Goal: Use online tool/utility: Utilize a website feature to perform a specific function

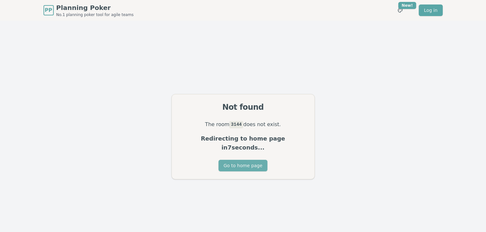
click at [250, 162] on button "Go to home page" at bounding box center [243, 165] width 49 height 12
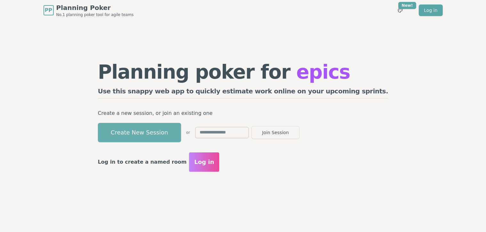
click at [157, 130] on button "Create New Session" at bounding box center [139, 132] width 83 height 19
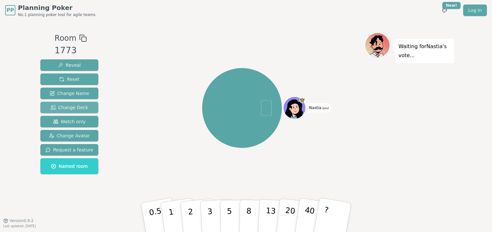
click at [60, 110] on span "Change Deck" at bounding box center [69, 107] width 37 height 6
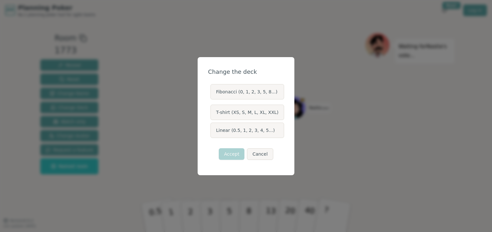
click at [247, 131] on label "Linear (0.5, 1, 2, 3, 4, 5...)" at bounding box center [246, 129] width 73 height 15
click at [213, 131] on button "Linear (0.5, 1, 2, 3, 4, 5...)" at bounding box center [210, 129] width 5 height 5
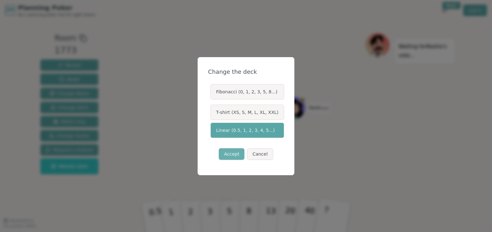
click at [232, 155] on button "Accept" at bounding box center [232, 154] width 26 height 12
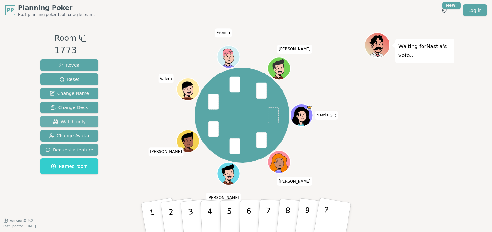
click at [68, 122] on span "Watch only" at bounding box center [69, 121] width 33 height 6
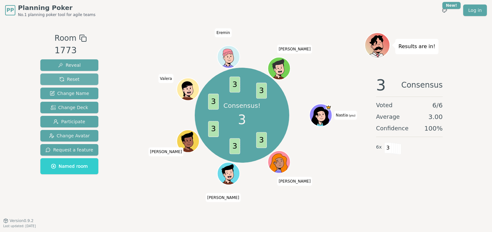
click at [76, 79] on span "Reset" at bounding box center [69, 79] width 20 height 6
click at [71, 80] on span "Reset" at bounding box center [69, 79] width 20 height 6
drag, startPoint x: 74, startPoint y: 81, endPoint x: 116, endPoint y: 79, distance: 41.3
click at [116, 79] on div "Room 1773 Reveal Reset Change Name Change Deck Participate Change Avatar Reques…" at bounding box center [246, 120] width 416 height 176
click at [68, 78] on span "Reset" at bounding box center [69, 79] width 20 height 6
